Goal: Entertainment & Leisure: Consume media (video, audio)

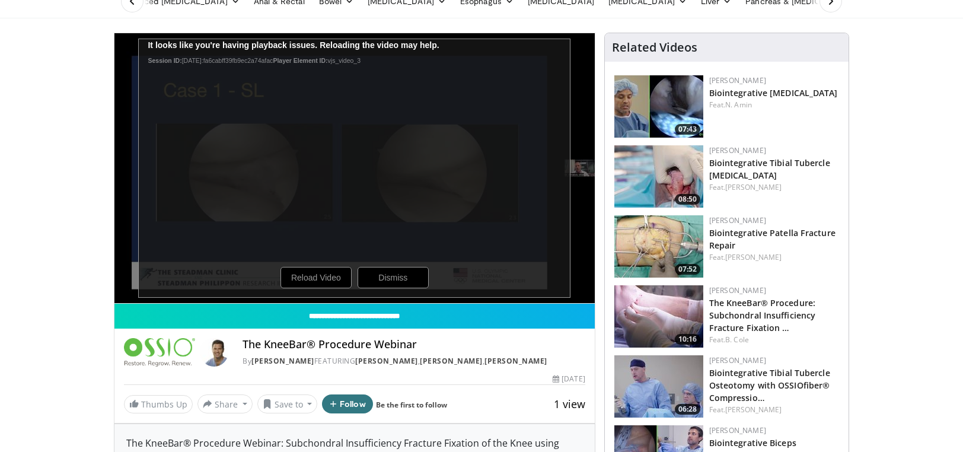
scroll to position [59, 0]
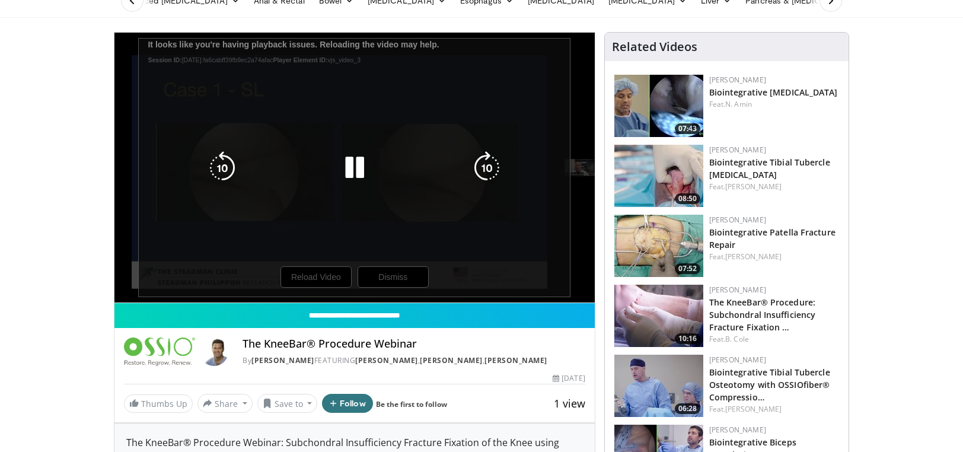
click at [404, 282] on div "10 seconds Tap to unmute" at bounding box center [354, 168] width 480 height 270
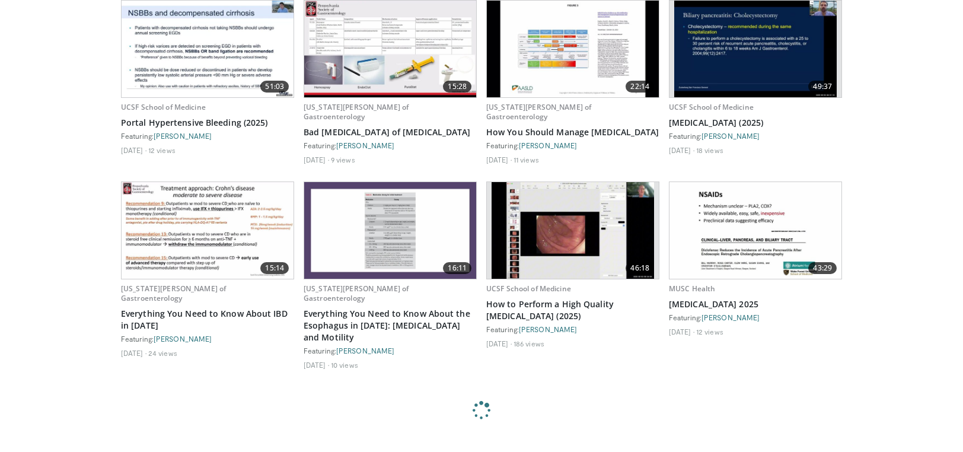
scroll to position [2692, 0]
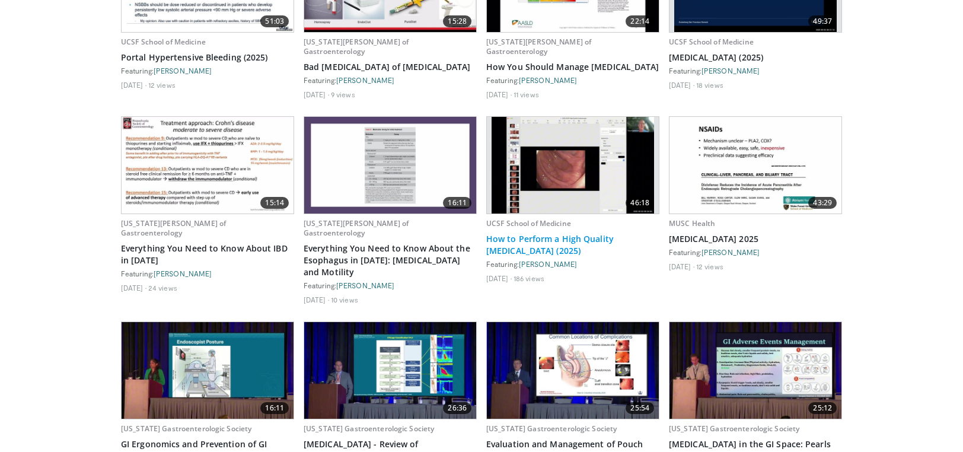
click at [543, 239] on link "How to Perform a High Quality Colonoscopy (2025)" at bounding box center [572, 245] width 173 height 24
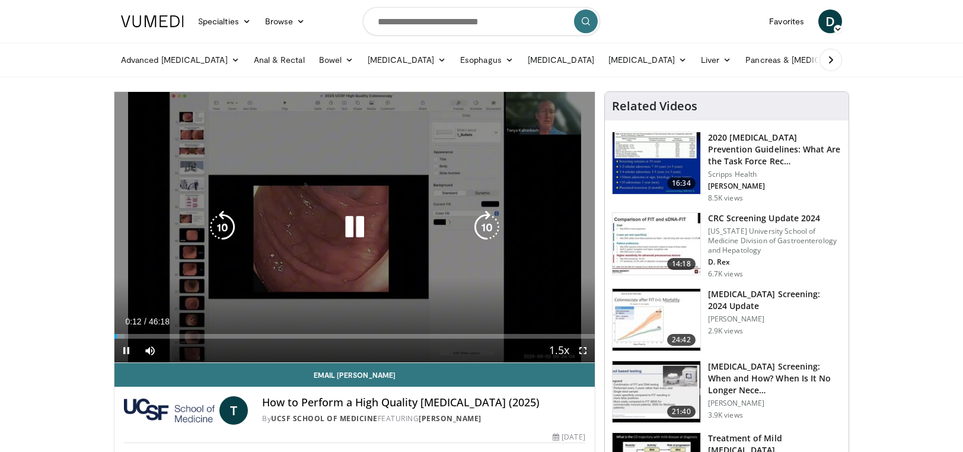
click at [344, 219] on icon "Video Player" at bounding box center [354, 226] width 33 height 33
click at [341, 219] on icon "Video Player" at bounding box center [354, 226] width 33 height 33
click at [371, 229] on div "Video Player" at bounding box center [354, 227] width 288 height 24
click at [365, 227] on icon "Video Player" at bounding box center [354, 226] width 33 height 33
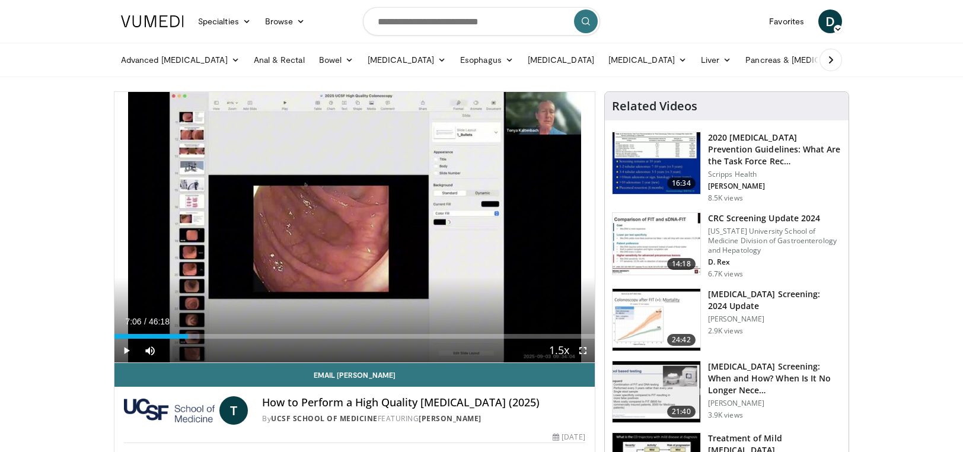
click at [181, 28] on link at bounding box center [152, 21] width 77 height 33
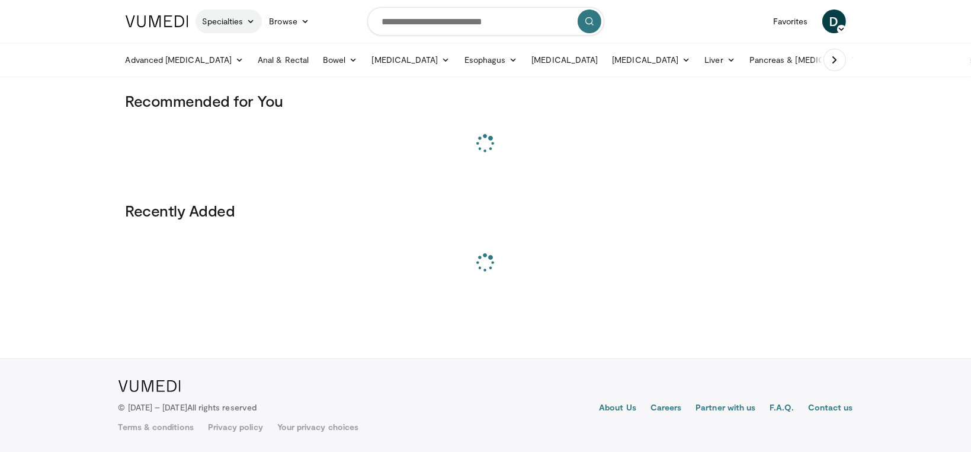
click at [222, 27] on link "Specialties" at bounding box center [229, 21] width 67 height 24
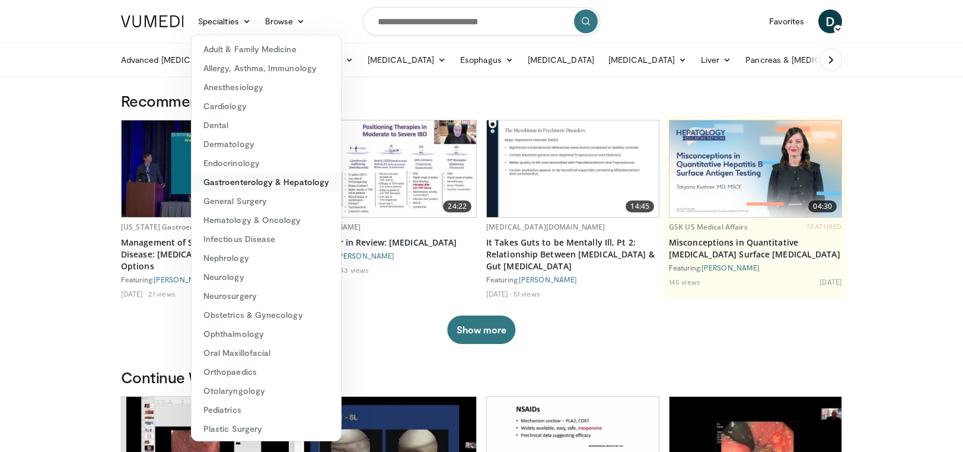
click at [232, 187] on link "Gastroenterology & Hepatology" at bounding box center [265, 181] width 149 height 19
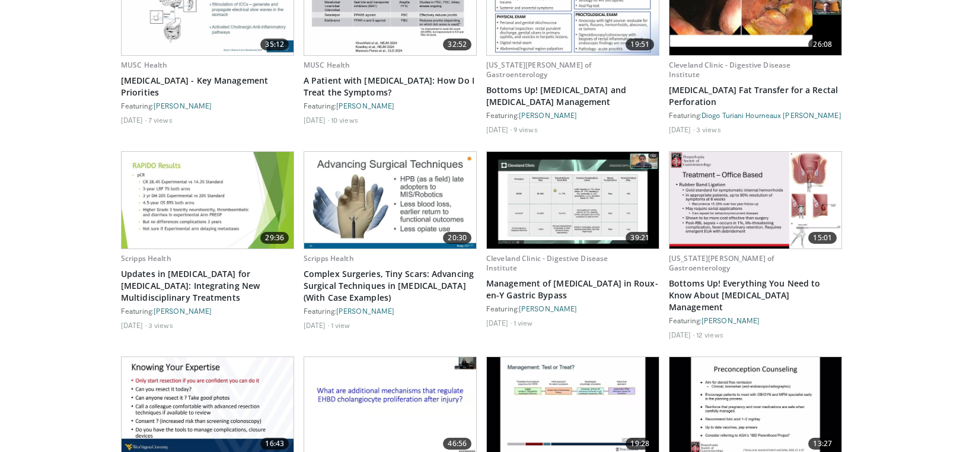
scroll to position [2074, 0]
click at [786, 203] on img at bounding box center [755, 200] width 172 height 97
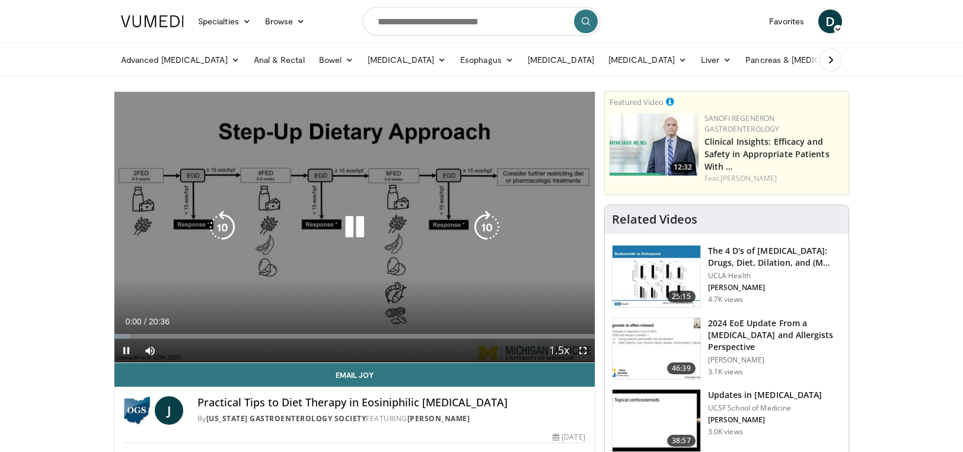
click at [360, 225] on icon "Video Player" at bounding box center [354, 226] width 33 height 33
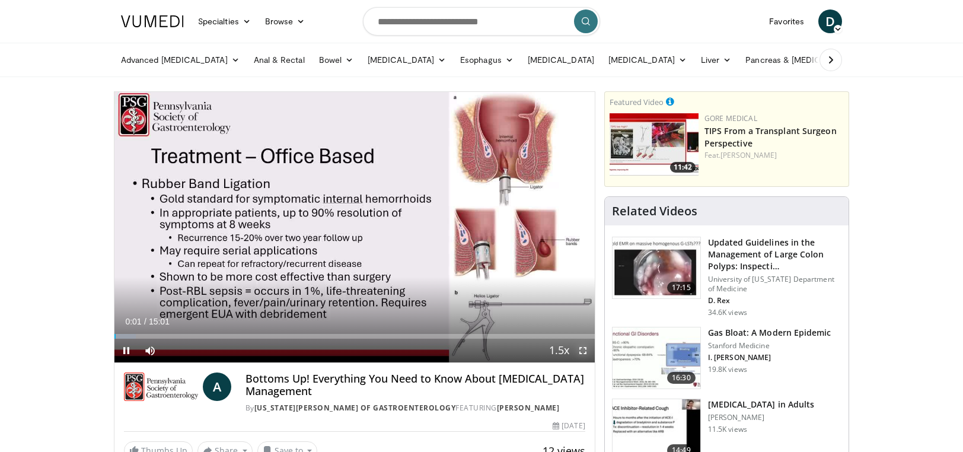
click at [581, 347] on span "Video Player" at bounding box center [583, 350] width 24 height 24
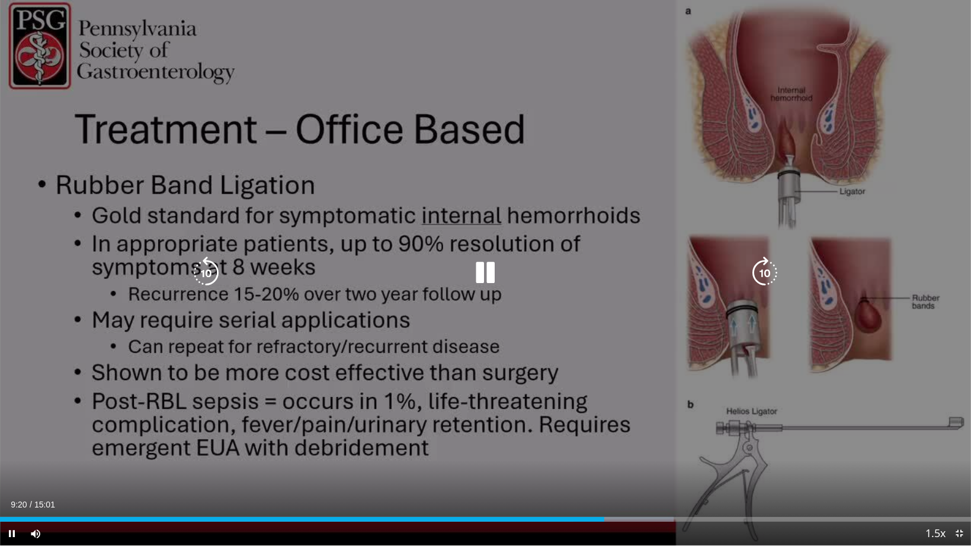
click at [491, 379] on div "10 seconds Tap to unmute" at bounding box center [485, 273] width 971 height 546
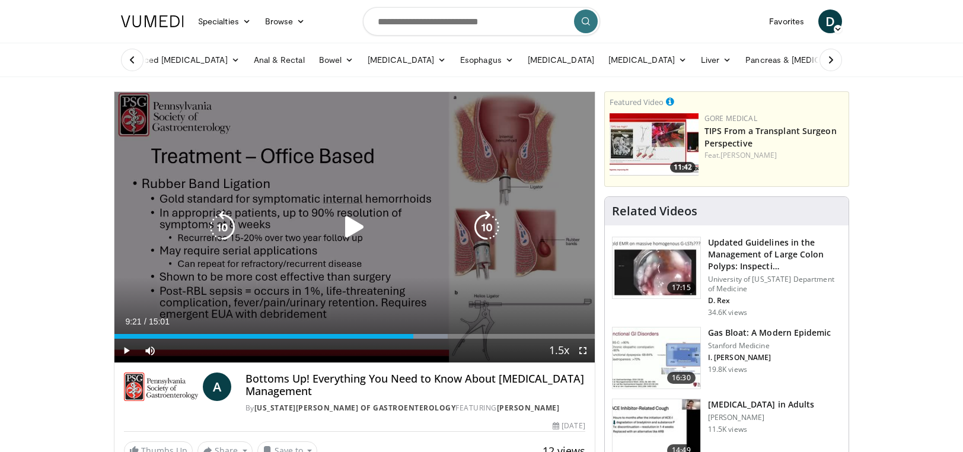
click at [347, 227] on icon "Video Player" at bounding box center [354, 226] width 33 height 33
